Goal: Communication & Community: Answer question/provide support

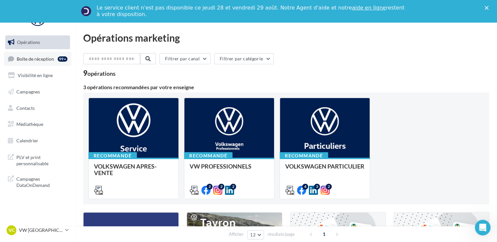
click at [50, 62] on link "Boîte de réception 99+" at bounding box center [37, 59] width 67 height 14
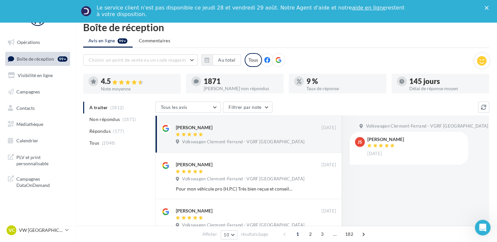
click at [115, 107] on ul "A traiter (1812) Non répondus (1871) Répondus (177) Tous (2048)" at bounding box center [117, 124] width 69 height 47
click at [113, 134] on li "Répondus (177)" at bounding box center [117, 131] width 69 height 12
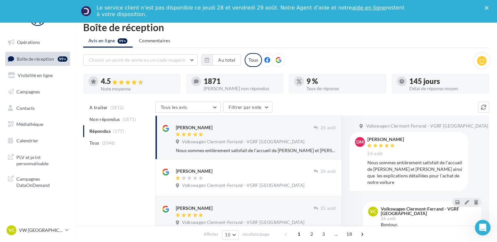
click at [313, 143] on div "Volkswagen Clermont-Ferrand - VGRF Auvergne" at bounding box center [256, 142] width 160 height 7
click at [113, 118] on span "Non répondus" at bounding box center [104, 119] width 30 height 7
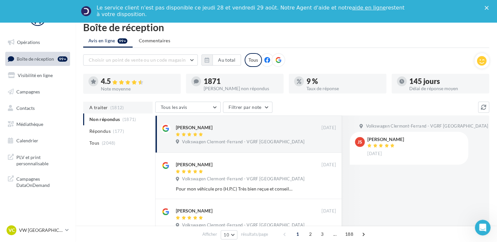
click at [124, 111] on li "A traiter (1812)" at bounding box center [117, 107] width 69 height 12
click at [109, 133] on span "Répondus" at bounding box center [99, 131] width 21 height 7
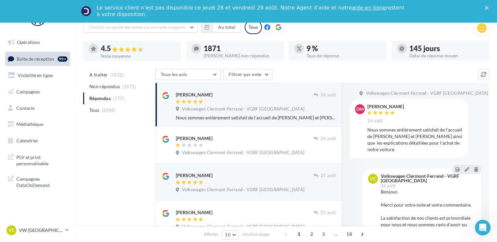
scroll to position [33, 0]
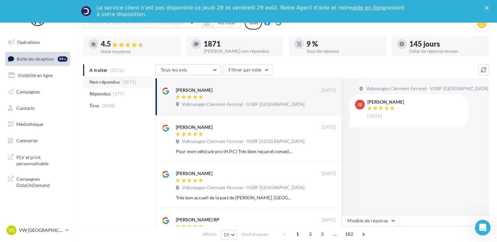
click at [126, 86] on li "Non répondus (1871)" at bounding box center [117, 82] width 69 height 12
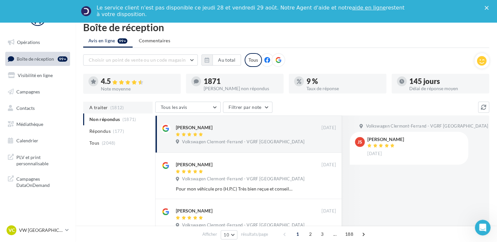
click at [109, 106] on li "A traiter (1812)" at bounding box center [117, 107] width 69 height 12
click at [115, 132] on span "(177)" at bounding box center [118, 130] width 11 height 5
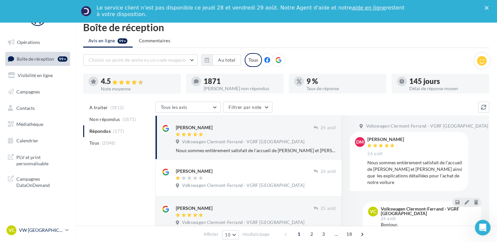
click at [39, 228] on p "VW [GEOGRAPHIC_DATA]" at bounding box center [41, 230] width 44 height 7
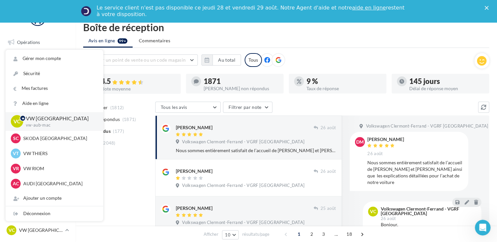
click at [50, 121] on p "VW [GEOGRAPHIC_DATA]" at bounding box center [59, 119] width 67 height 8
click at [43, 214] on div "Déconnexion" at bounding box center [55, 213] width 98 height 15
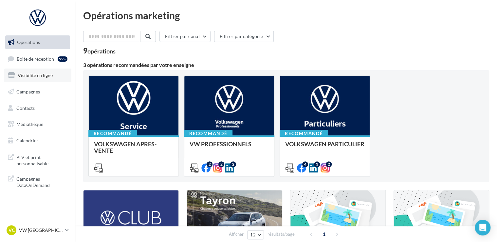
click at [20, 70] on link "Visibilité en ligne" at bounding box center [37, 75] width 67 height 14
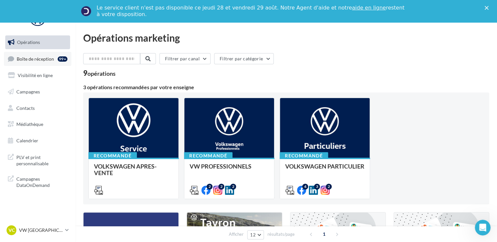
click at [41, 62] on link "Boîte de réception 99+" at bounding box center [37, 59] width 67 height 14
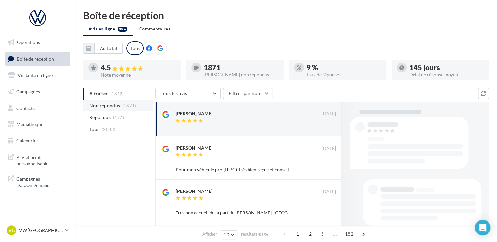
click at [115, 108] on span "Non répondus" at bounding box center [104, 105] width 30 height 7
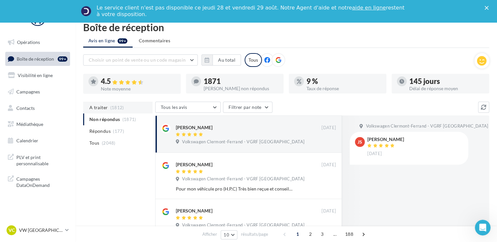
click at [112, 105] on span "(1812)" at bounding box center [117, 107] width 14 height 5
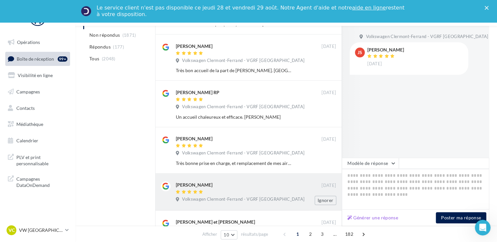
scroll to position [131, 0]
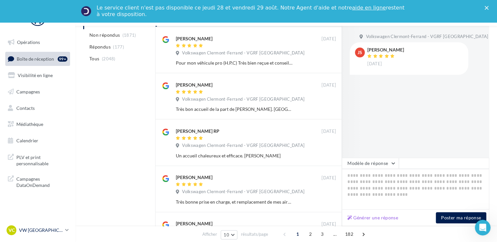
click at [42, 232] on p "VW [GEOGRAPHIC_DATA]" at bounding box center [41, 230] width 44 height 7
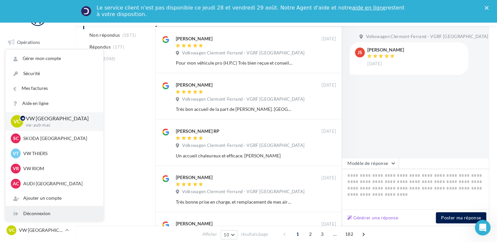
click at [47, 215] on div "Déconnexion" at bounding box center [55, 213] width 98 height 15
